Goal: Find specific page/section: Find specific page/section

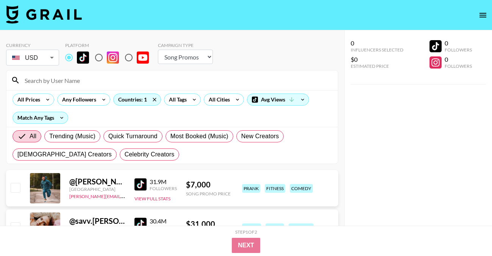
select select "Song"
click at [183, 101] on div "All Tags" at bounding box center [176, 99] width 24 height 11
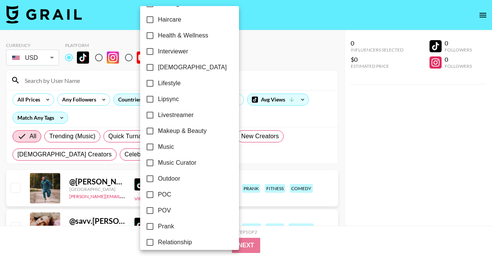
scroll to position [282, 0]
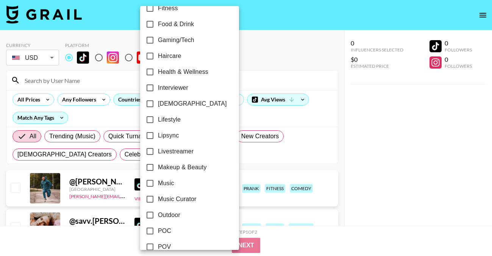
click at [170, 106] on span "[DEMOGRAPHIC_DATA]" at bounding box center [192, 103] width 69 height 9
click at [158, 106] on input "[DEMOGRAPHIC_DATA]" at bounding box center [150, 104] width 16 height 16
checkbox input "true"
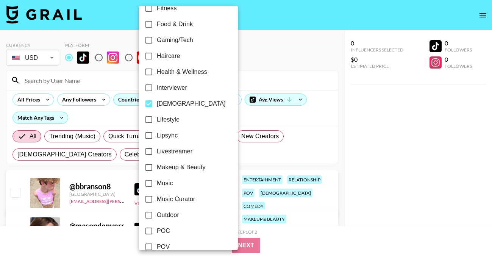
click at [263, 54] on div at bounding box center [246, 128] width 492 height 256
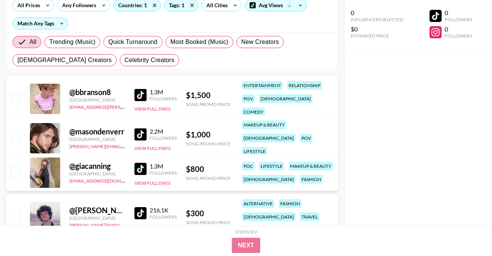
scroll to position [119, 0]
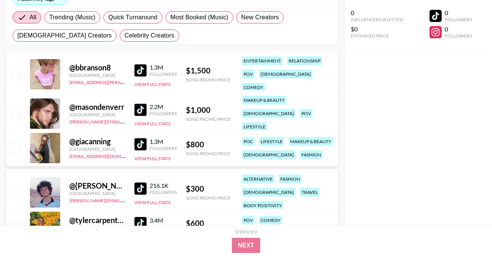
click at [139, 64] on img at bounding box center [140, 70] width 12 height 12
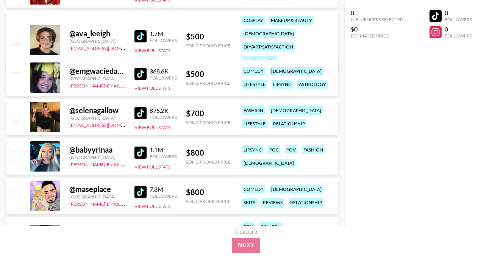
scroll to position [479, 0]
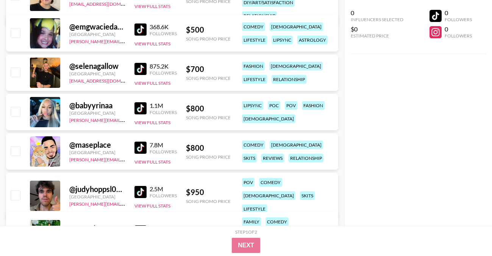
click at [143, 67] on img at bounding box center [140, 69] width 12 height 12
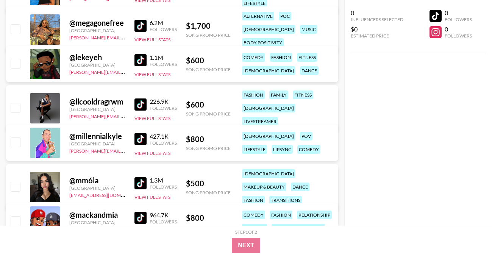
scroll to position [808, 0]
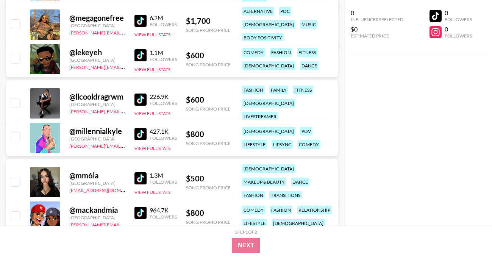
click at [141, 55] on img at bounding box center [140, 55] width 12 height 12
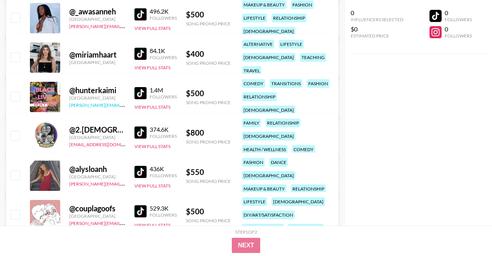
scroll to position [1641, 0]
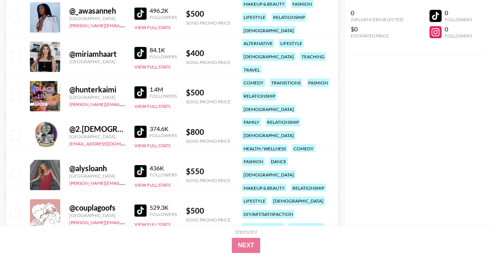
click at [137, 86] on img at bounding box center [140, 92] width 12 height 12
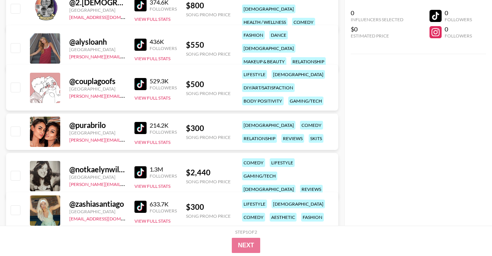
scroll to position [1768, 0]
click at [143, 38] on img at bounding box center [140, 44] width 12 height 12
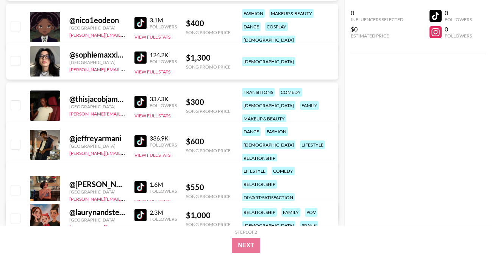
scroll to position [1991, 0]
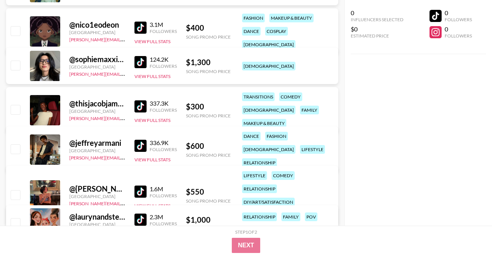
click at [140, 26] on img at bounding box center [140, 28] width 12 height 12
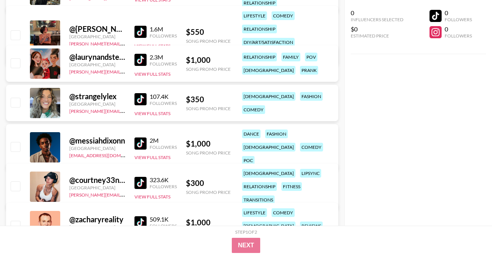
scroll to position [2169, 0]
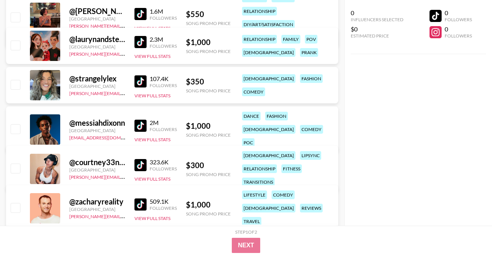
click at [141, 76] on img at bounding box center [140, 81] width 12 height 12
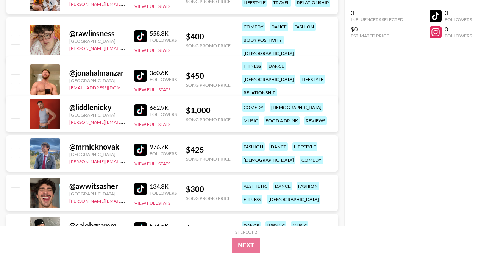
scroll to position [2534, 0]
click at [139, 30] on img at bounding box center [140, 36] width 12 height 12
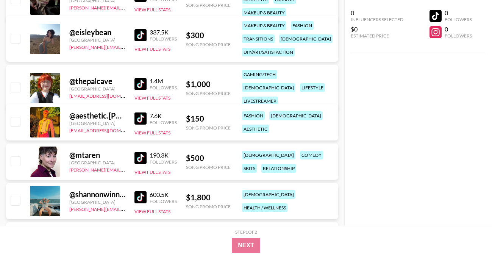
scroll to position [3296, 0]
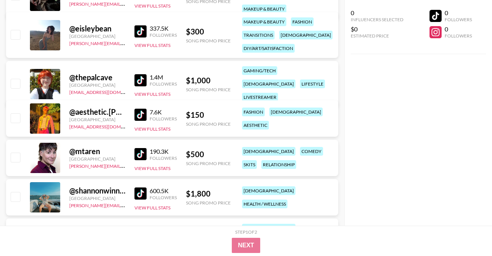
click at [142, 74] on img at bounding box center [140, 80] width 12 height 12
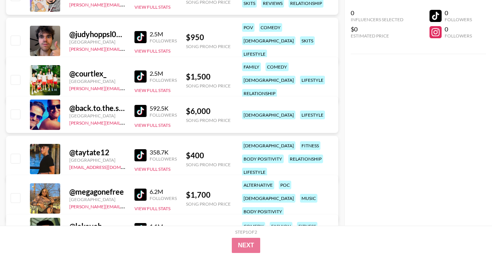
scroll to position [634, 0]
